Goal: Information Seeking & Learning: Check status

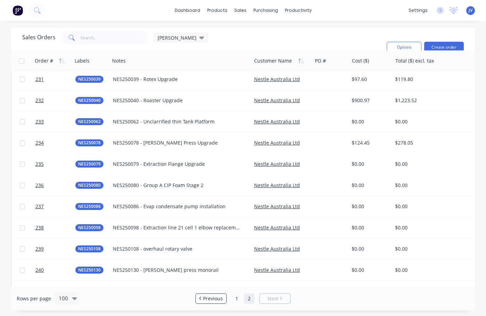
scroll to position [764, 0]
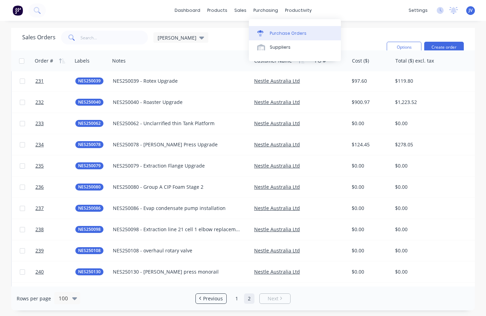
click at [280, 36] on div "Purchase Orders" at bounding box center [288, 33] width 37 height 6
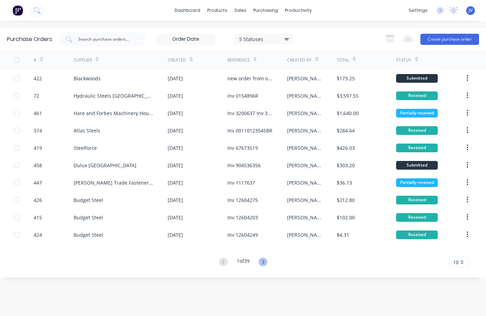
click at [264, 262] on icon at bounding box center [263, 261] width 2 height 4
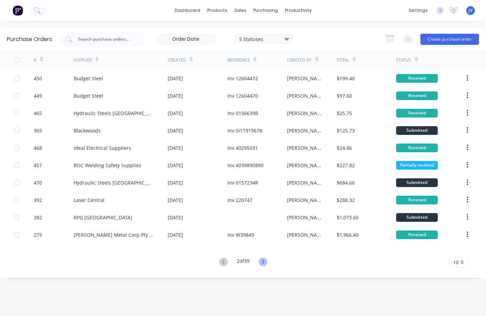
click at [266, 261] on icon at bounding box center [263, 261] width 9 height 9
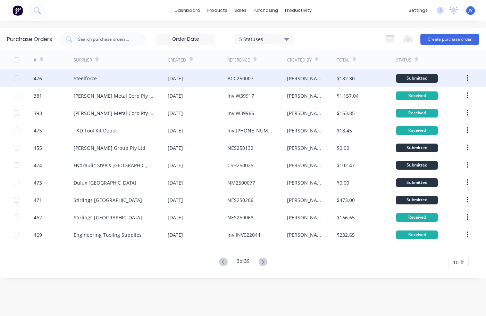
click at [37, 78] on div "476" at bounding box center [38, 78] width 8 height 7
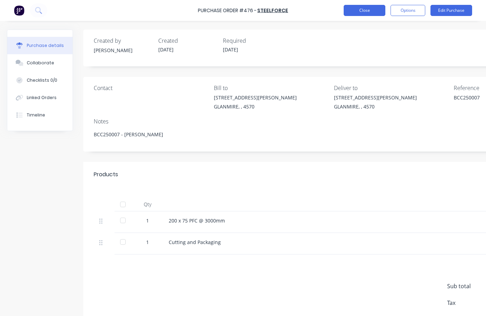
click at [374, 11] on button "Close" at bounding box center [365, 10] width 42 height 11
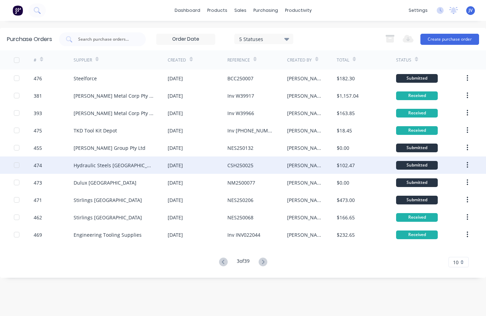
click at [37, 165] on div "474" at bounding box center [38, 164] width 8 height 7
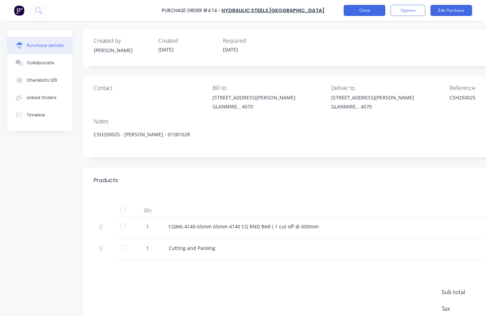
click at [367, 12] on button "Close" at bounding box center [365, 10] width 42 height 11
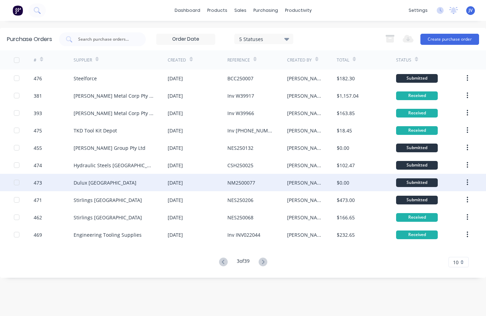
click at [38, 182] on div "473" at bounding box center [38, 182] width 8 height 7
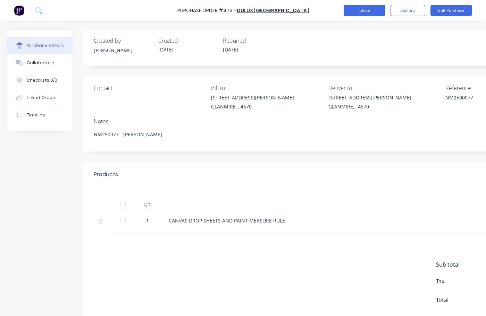
click at [362, 8] on button "Close" at bounding box center [365, 10] width 42 height 11
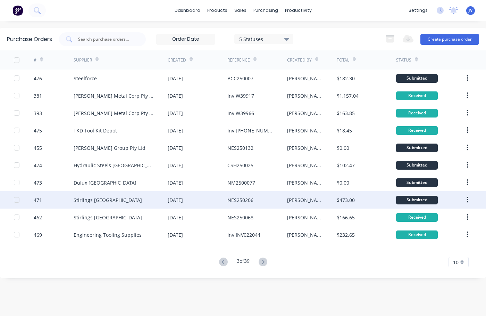
click at [38, 200] on div "471" at bounding box center [38, 199] width 8 height 7
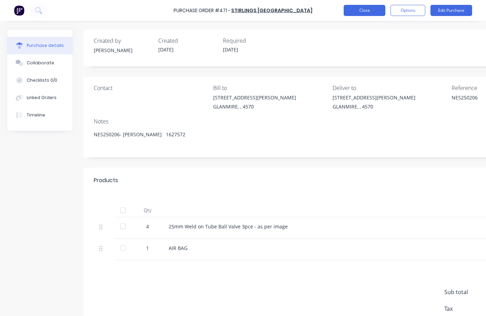
click at [366, 13] on button "Close" at bounding box center [365, 10] width 42 height 11
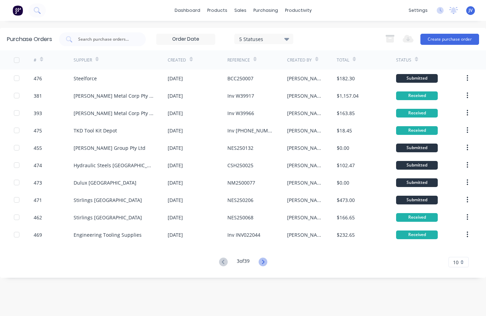
click at [265, 262] on icon at bounding box center [263, 261] width 9 height 9
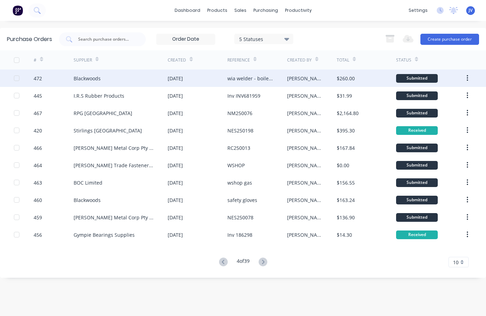
click at [38, 78] on div "472" at bounding box center [38, 78] width 8 height 7
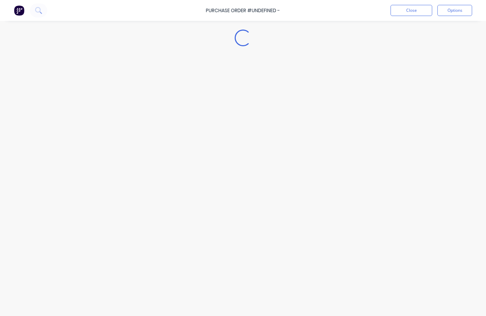
type textarea "x"
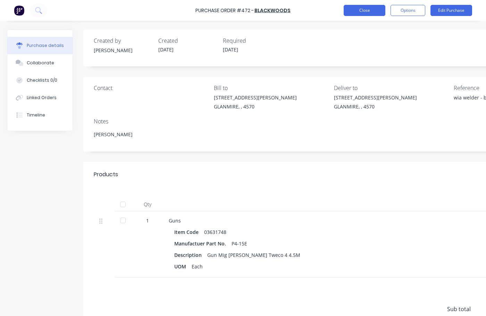
click at [360, 11] on button "Close" at bounding box center [365, 10] width 42 height 11
